Goal: Complete application form: Complete application form

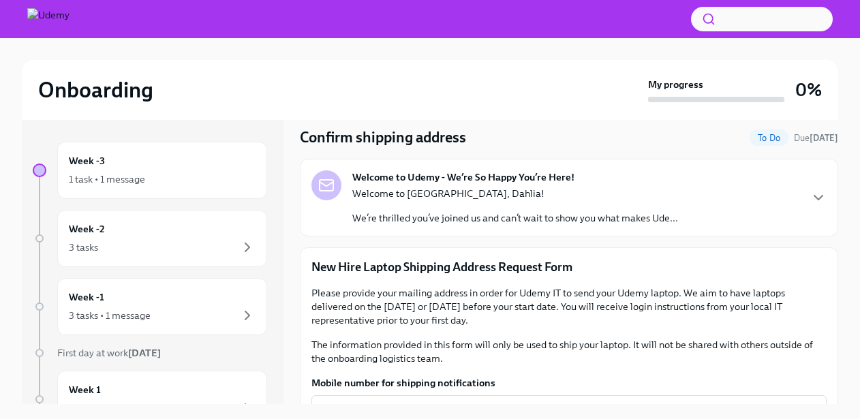
scroll to position [42, 0]
click at [823, 197] on icon "button" at bounding box center [818, 197] width 16 height 16
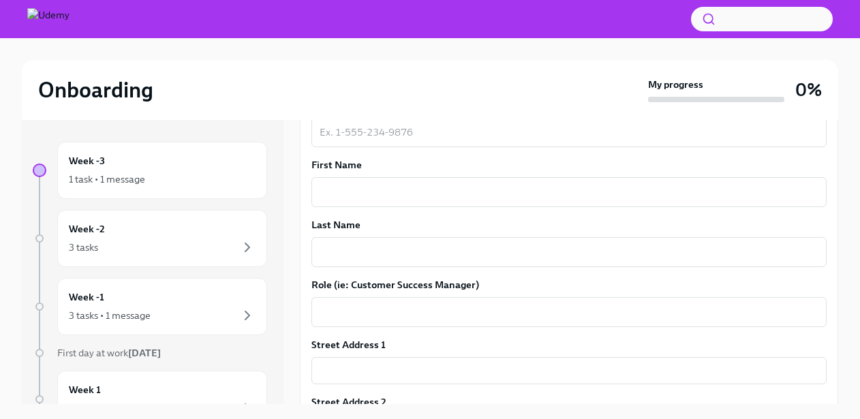
scroll to position [701, 0]
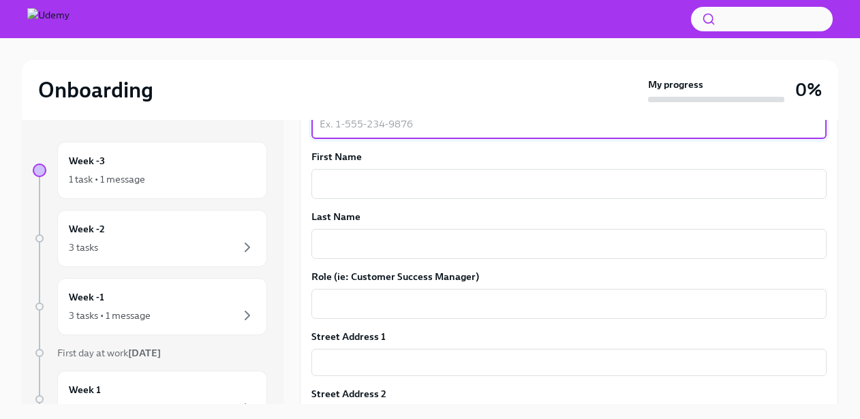
click at [379, 132] on textarea "Mobile number for shipping notifications" at bounding box center [569, 124] width 499 height 16
type textarea "5127406576"
click at [369, 192] on textarea "First Name" at bounding box center [569, 184] width 499 height 16
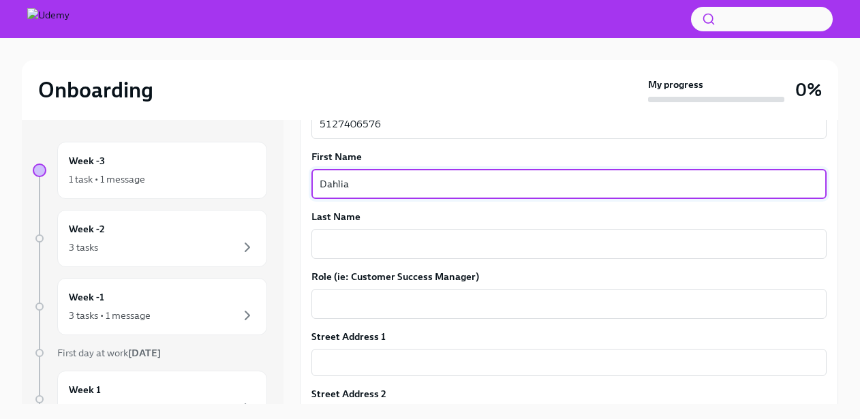
type textarea "Dahlia"
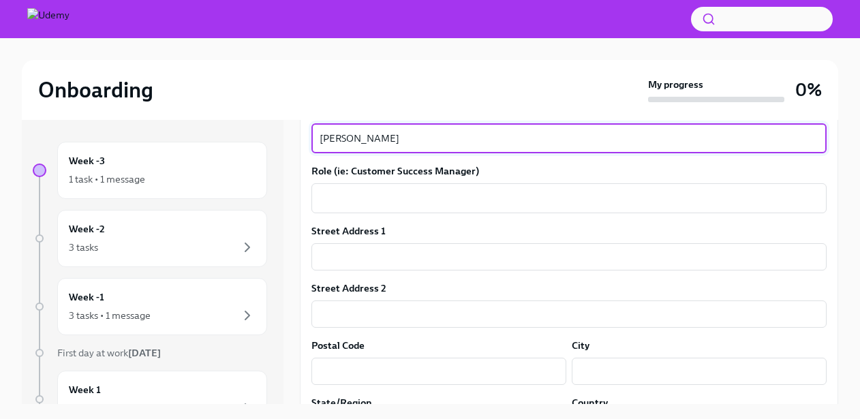
scroll to position [808, 0]
type textarea "[PERSON_NAME]"
click at [438, 205] on textarea "Role (ie: Customer Success Manager)" at bounding box center [569, 197] width 499 height 16
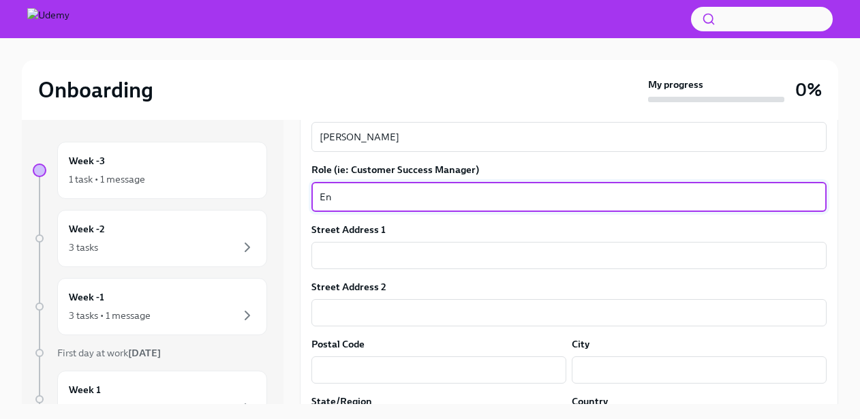
type textarea "E"
type textarea "Large Enterprise Account Executive"
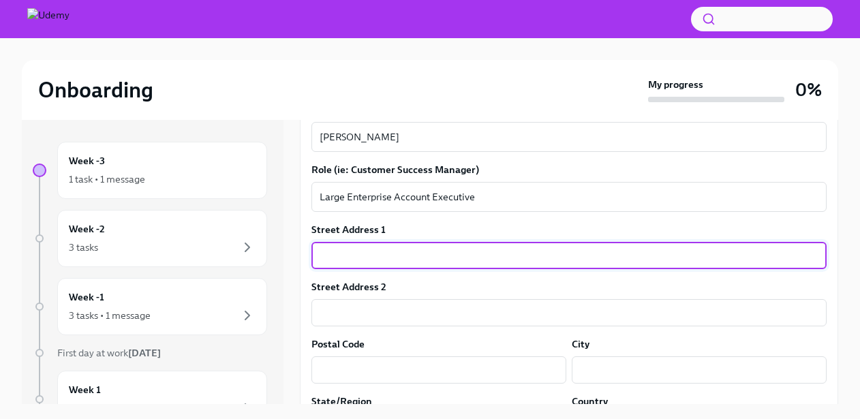
click at [395, 269] on input "text" at bounding box center [568, 255] width 515 height 27
type input "[STREET_ADDRESS]"
type input "78737"
type input "Austin"
type input "[GEOGRAPHIC_DATA]"
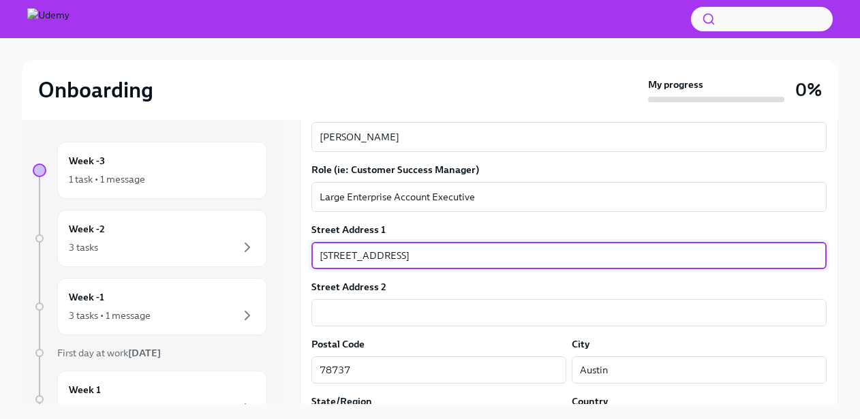
type input "US"
click at [519, 237] on div "Street Address 1" at bounding box center [568, 230] width 515 height 14
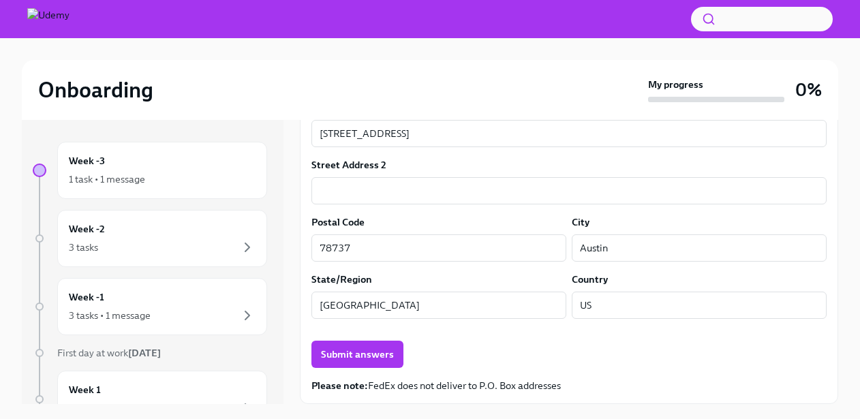
scroll to position [1029, 0]
click at [388, 354] on span "Submit answers" at bounding box center [357, 355] width 73 height 14
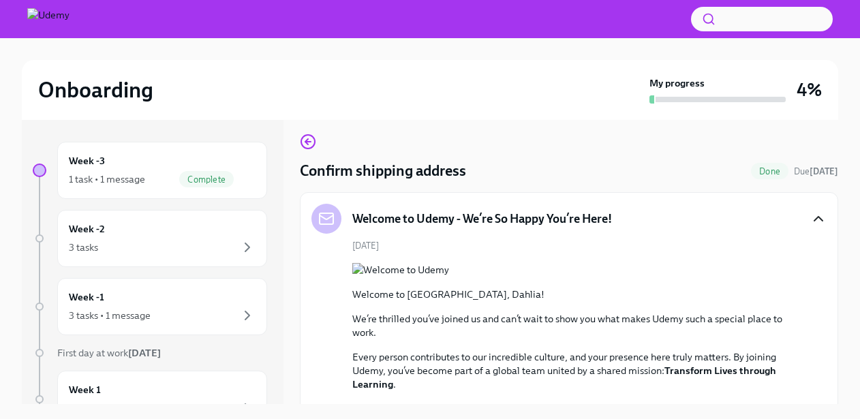
scroll to position [0, 0]
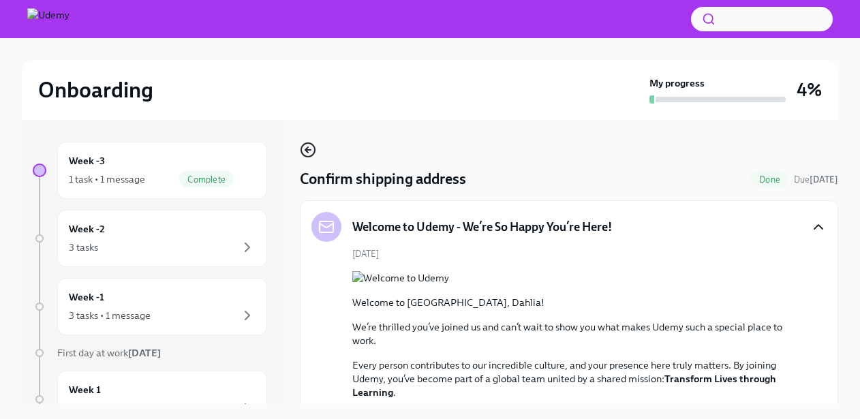
click at [314, 150] on circle "button" at bounding box center [308, 150] width 14 height 14
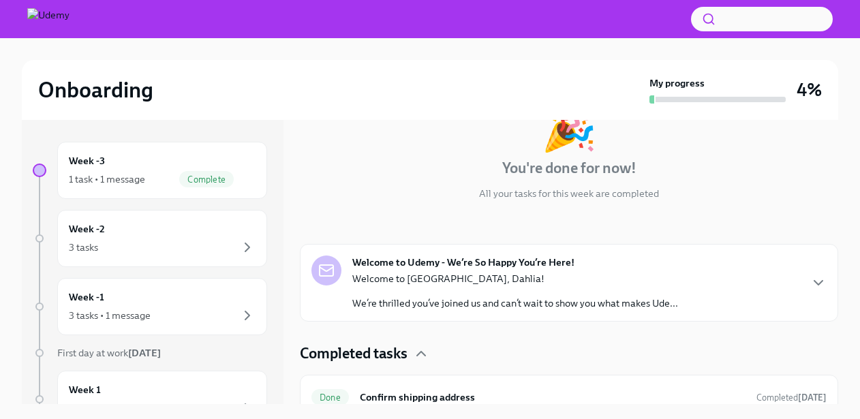
scroll to position [115, 0]
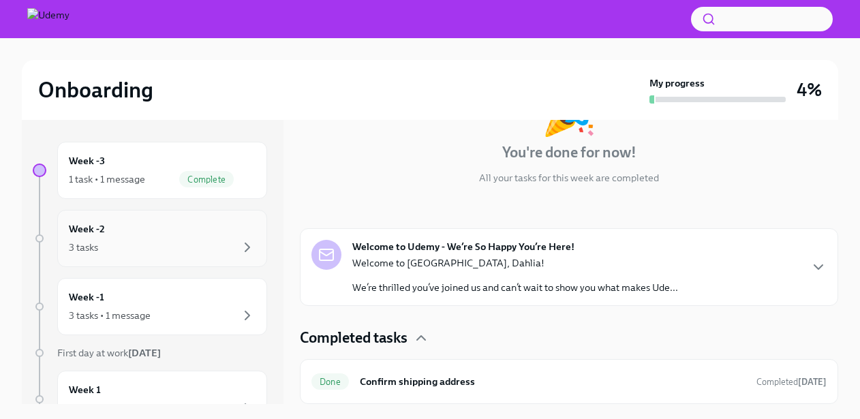
click at [110, 249] on div "3 tasks" at bounding box center [162, 247] width 187 height 16
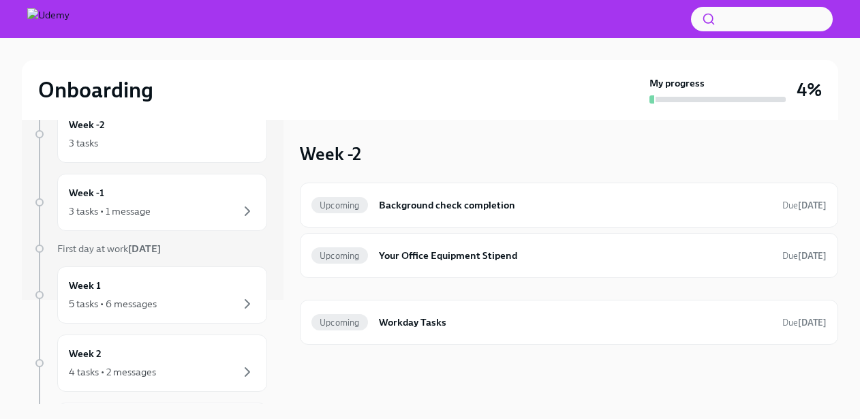
scroll to position [106, 0]
click at [153, 301] on div "5 tasks • 6 messages" at bounding box center [113, 302] width 88 height 14
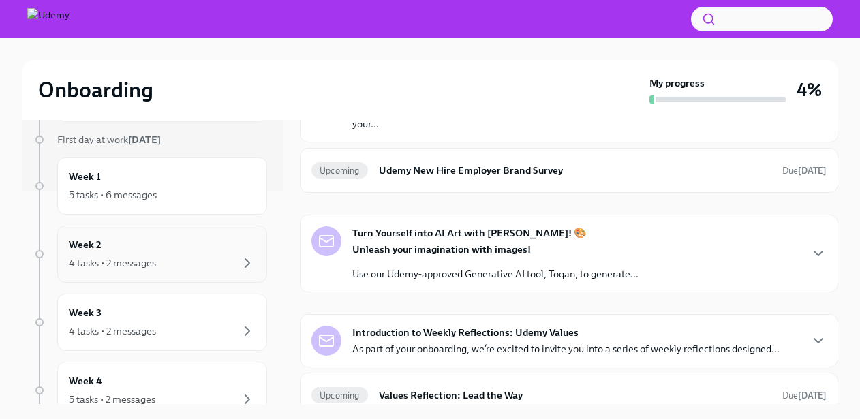
scroll to position [183, 0]
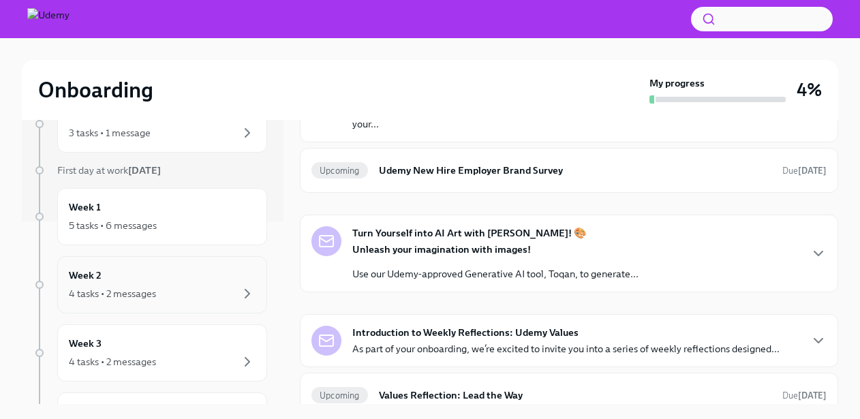
click at [146, 290] on div "4 tasks • 2 messages" at bounding box center [112, 294] width 87 height 14
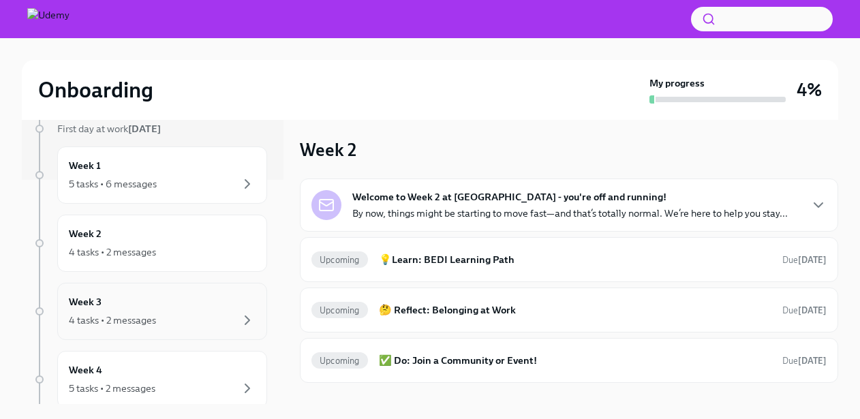
scroll to position [226, 0]
click at [142, 315] on div "4 tasks • 2 messages" at bounding box center [112, 318] width 87 height 14
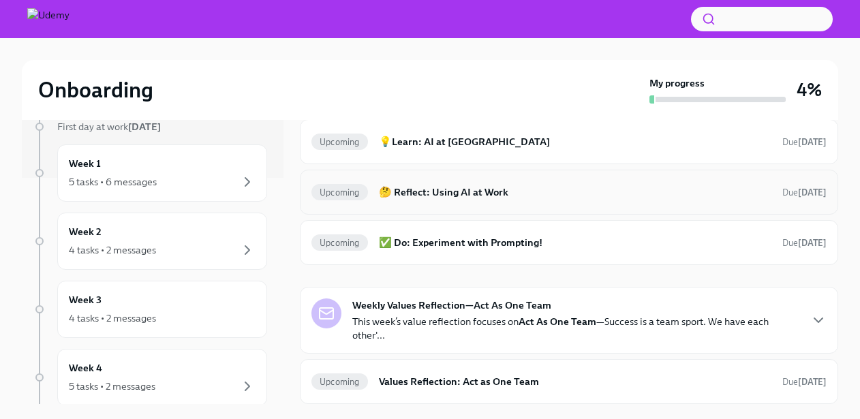
scroll to position [1, 0]
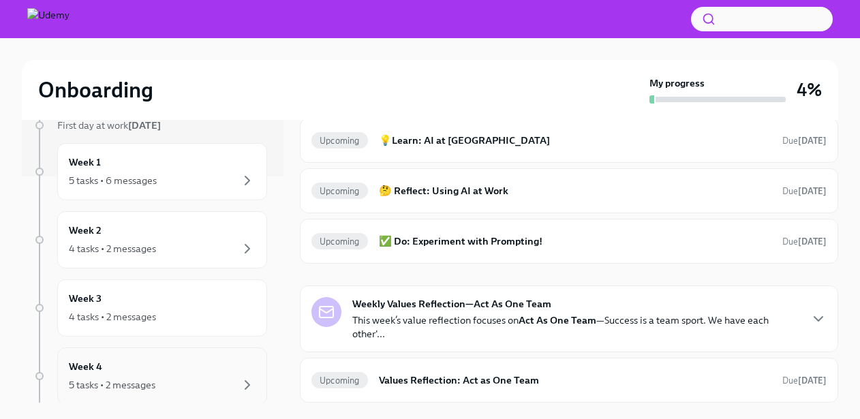
click at [154, 370] on div "Week 4 5 tasks • 2 messages" at bounding box center [162, 376] width 187 height 34
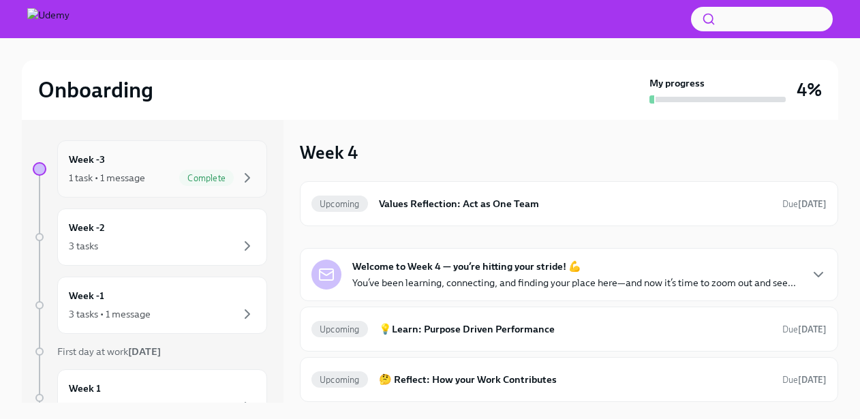
click at [125, 162] on div "Week -3 1 task • 1 message Complete" at bounding box center [162, 169] width 187 height 34
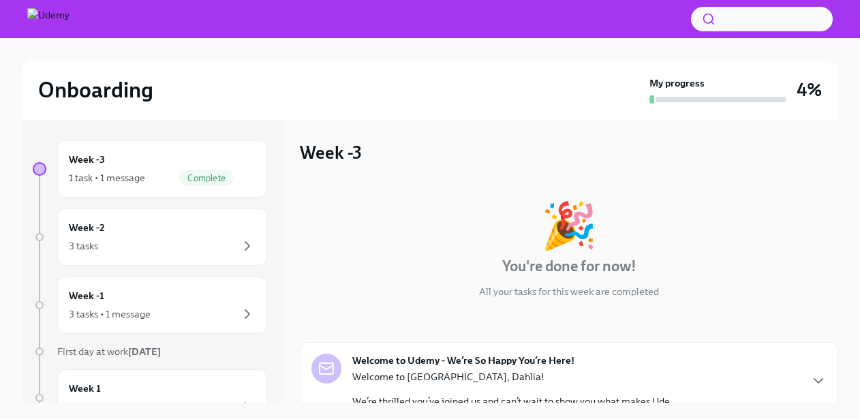
scroll to position [115, 0]
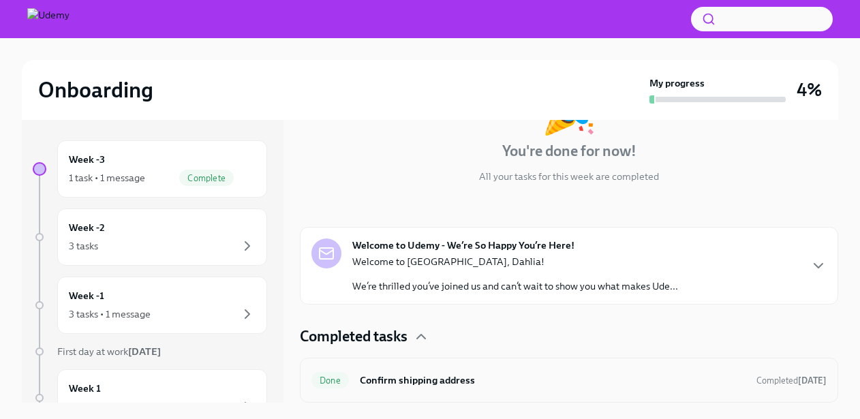
click at [514, 387] on h6 "Confirm shipping address" at bounding box center [553, 380] width 386 height 15
